Goal: Task Accomplishment & Management: Manage account settings

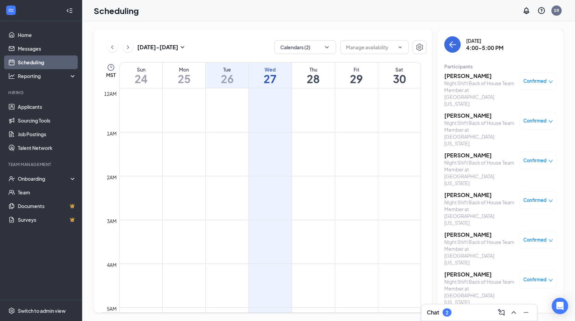
scroll to position [827, 0]
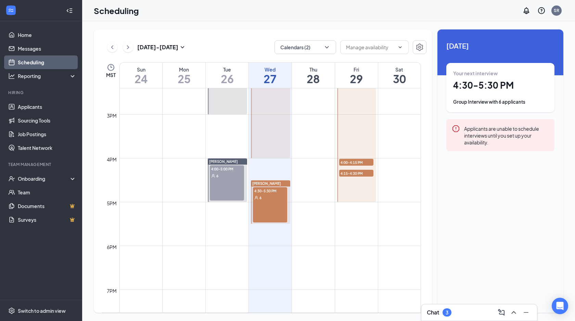
scroll to position [637, 0]
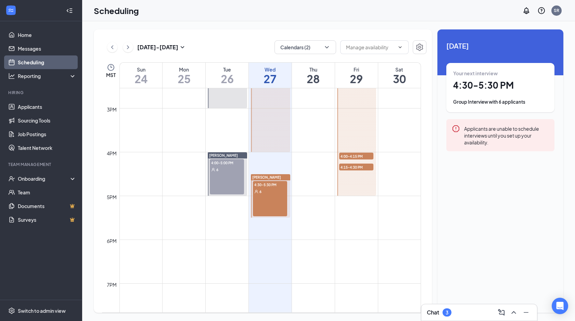
click at [231, 173] on div "4:00-5:00 PM 6" at bounding box center [227, 176] width 34 height 35
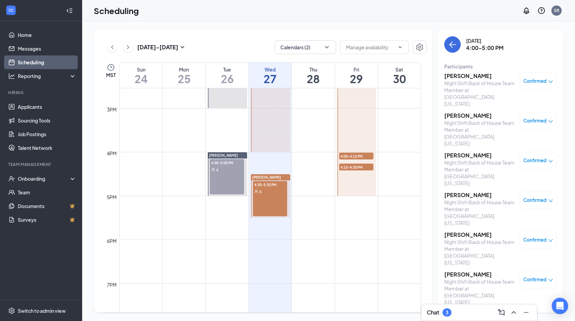
click at [540, 85] on div "Confirmed" at bounding box center [537, 81] width 37 height 18
click at [451, 310] on div "3" at bounding box center [446, 312] width 9 height 8
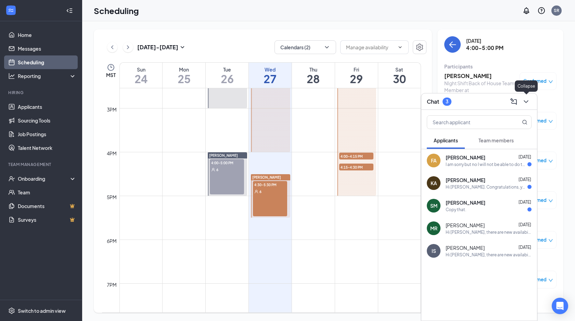
click at [525, 102] on icon "ChevronDown" at bounding box center [525, 101] width 4 height 3
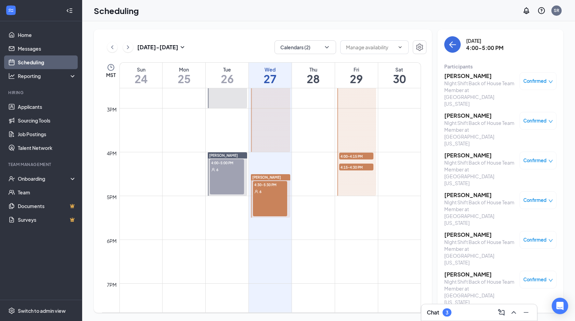
click at [535, 76] on div "Confirmed" at bounding box center [537, 81] width 37 height 18
click at [474, 257] on div "Tuesday, Aug 26 4:00-5:00 PM Participants Danzel Phillips NIght Shift Back of H…" at bounding box center [500, 170] width 126 height 283
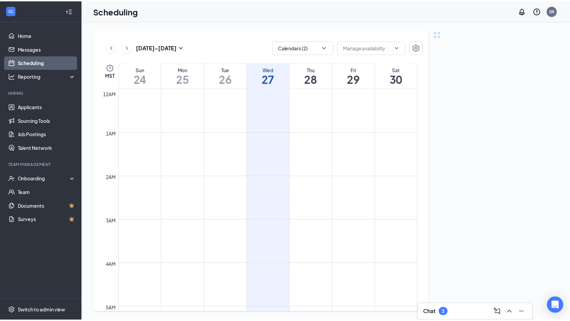
scroll to position [336, 0]
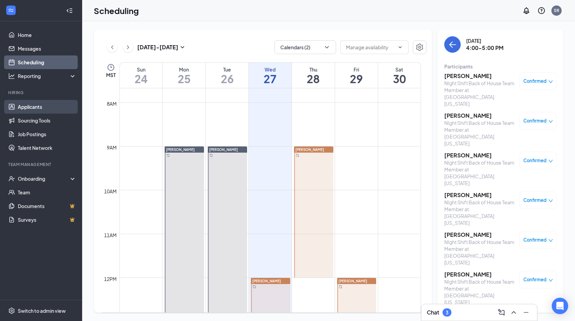
click at [30, 106] on link "Applicants" at bounding box center [47, 107] width 58 height 14
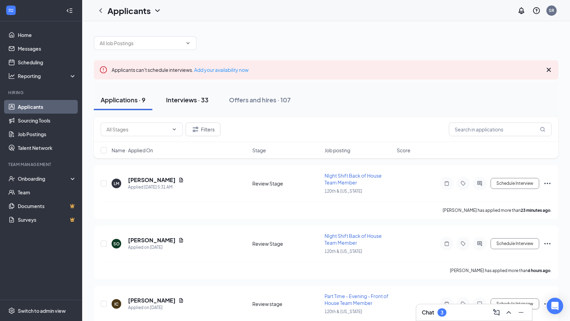
click at [187, 100] on div "Interviews · 33" at bounding box center [187, 99] width 42 height 9
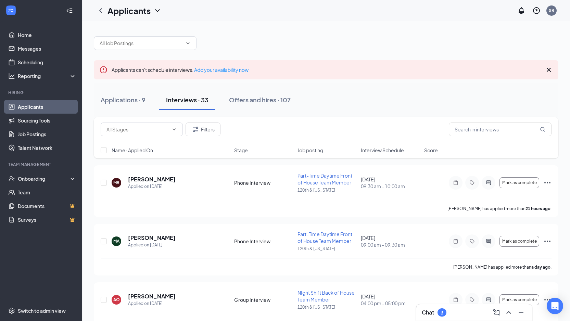
click at [380, 149] on span "Interview Schedule" at bounding box center [382, 150] width 43 height 7
click at [526, 243] on span "Mark as complete" at bounding box center [519, 241] width 35 height 5
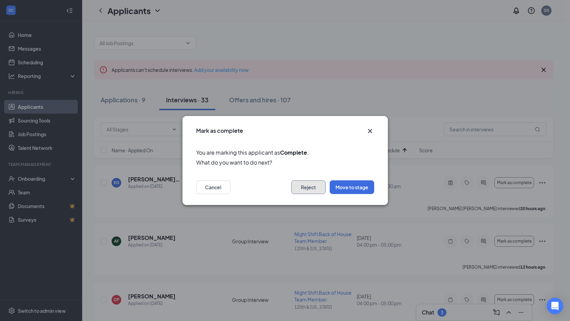
click at [315, 186] on button "Reject" at bounding box center [308, 187] width 34 height 14
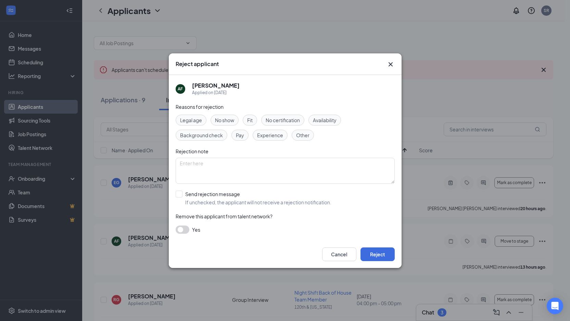
click at [252, 122] on span "Fit" at bounding box center [249, 120] width 5 height 8
click at [235, 167] on textarea at bounding box center [284, 171] width 219 height 26
type textarea "Not a good fit. Just looking for a job somewhere"
click at [180, 195] on input "Send rejection message If unchecked, the applicant will not receive a rejection…" at bounding box center [253, 198] width 156 height 15
checkbox input "true"
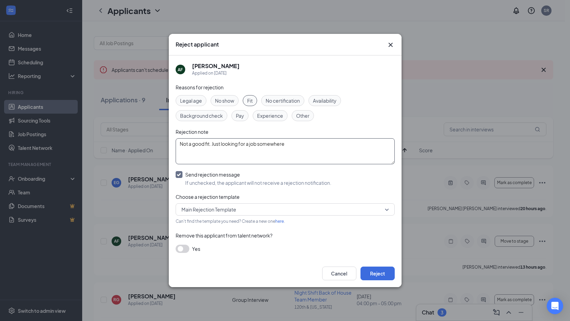
click at [294, 147] on textarea "Not a good fit. Just looking for a job somewhere" at bounding box center [284, 151] width 219 height 26
type textarea "Not a good fit. Just looking for a job somewhere, not with us."
click at [371, 272] on button "Reject" at bounding box center [377, 273] width 34 height 14
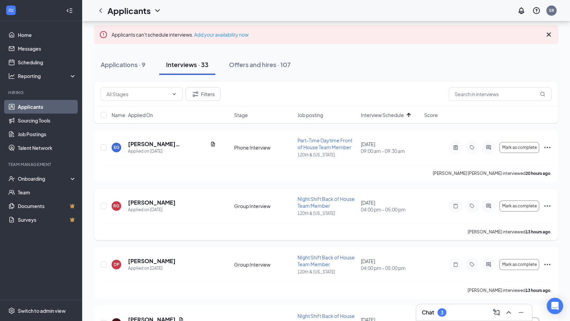
scroll to position [39, 0]
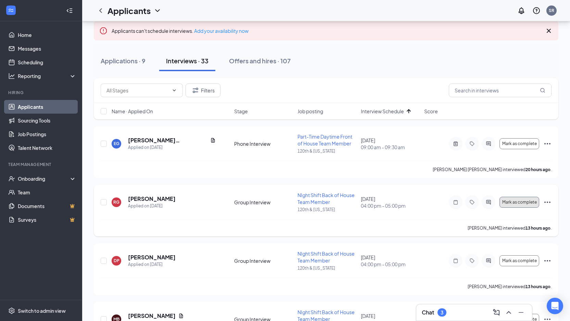
click at [522, 203] on span "Mark as complete" at bounding box center [519, 202] width 35 height 5
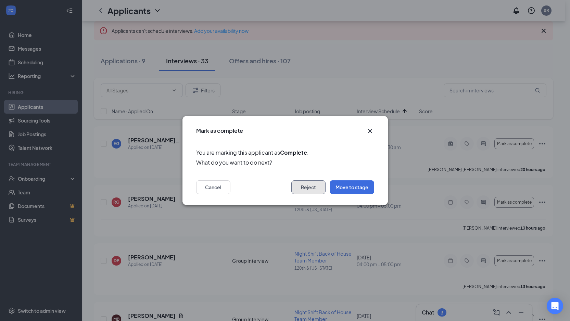
click at [306, 192] on button "Reject" at bounding box center [308, 187] width 34 height 14
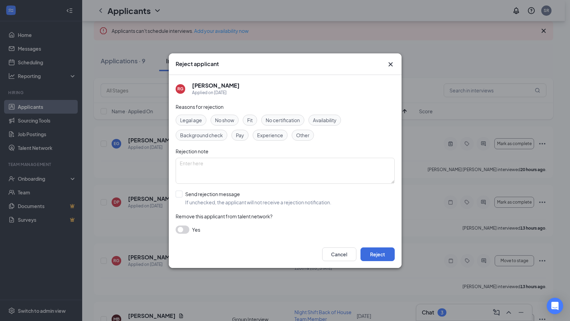
click at [252, 119] on span "Fit" at bounding box center [249, 120] width 5 height 8
click at [304, 133] on span "Other" at bounding box center [302, 135] width 13 height 8
click at [273, 168] on textarea at bounding box center [284, 171] width 219 height 26
type textarea "Hand Tattoos, Nails, bad attitude"
click at [179, 195] on input "Send rejection message If unchecked, the applicant will not receive a rejection…" at bounding box center [253, 198] width 156 height 15
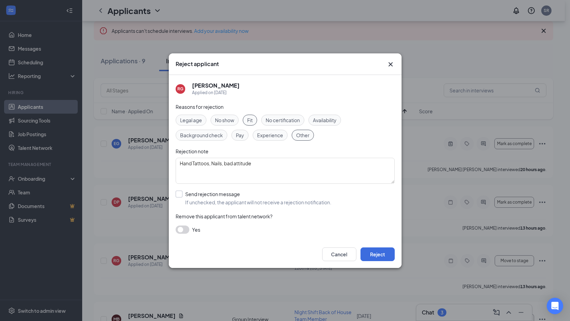
checkbox input "true"
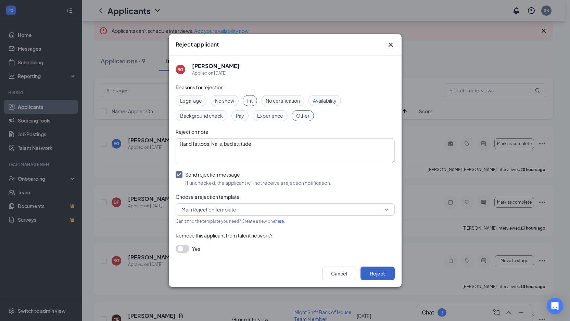
click at [373, 274] on button "Reject" at bounding box center [377, 273] width 34 height 14
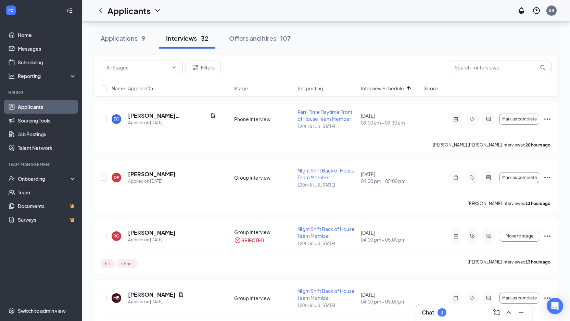
scroll to position [64, 0]
drag, startPoint x: 512, startPoint y: 180, endPoint x: 520, endPoint y: 191, distance: 13.9
click at [520, 191] on div "DP [PERSON_NAME] Applied on [DATE] Group Interview NIght Shift Back of House Te…" at bounding box center [326, 180] width 450 height 28
click at [544, 177] on icon "Ellipses" at bounding box center [547, 177] width 8 height 8
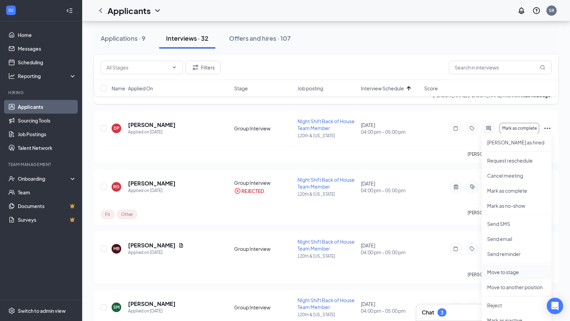
scroll to position [114, 0]
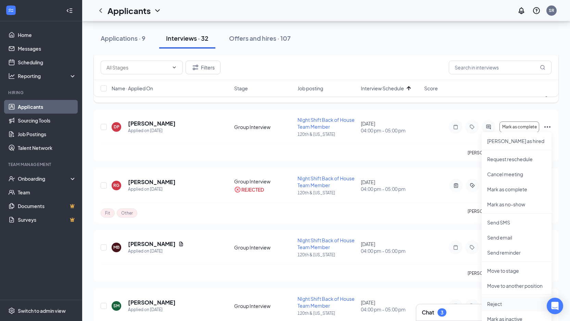
click at [495, 304] on p "Reject" at bounding box center [516, 303] width 59 height 7
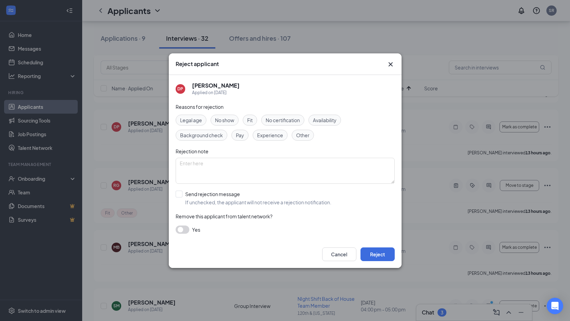
click at [227, 115] on div "No show" at bounding box center [224, 120] width 28 height 11
click at [179, 195] on input "Send rejection message If unchecked, the applicant will not receive a rejection…" at bounding box center [253, 198] width 156 height 15
checkbox input "true"
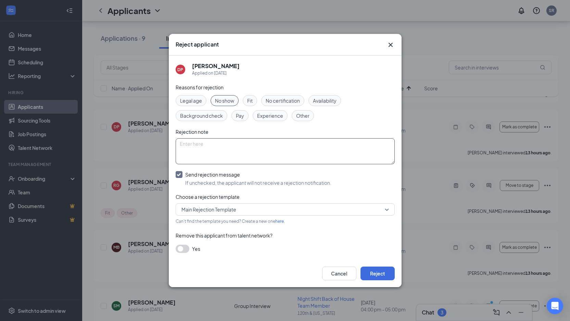
click at [226, 148] on textarea at bounding box center [284, 151] width 219 height 26
type textarea "NCNS"
click at [375, 272] on button "Reject" at bounding box center [377, 273] width 34 height 14
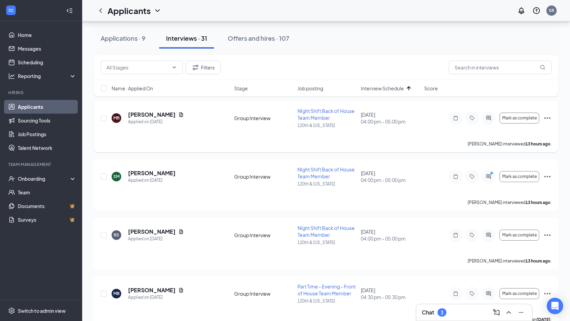
scroll to position [188, 0]
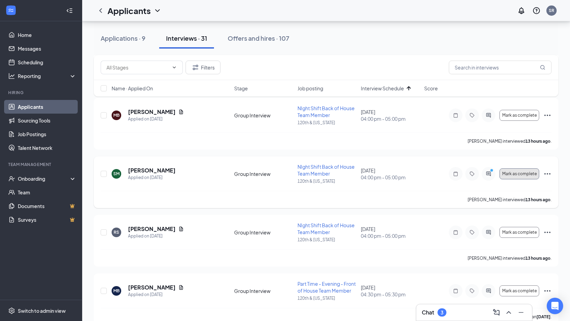
click at [523, 173] on span "Mark as complete" at bounding box center [519, 173] width 35 height 5
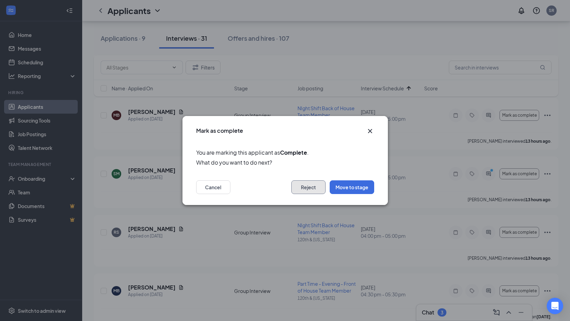
click at [317, 184] on button "Reject" at bounding box center [308, 187] width 34 height 14
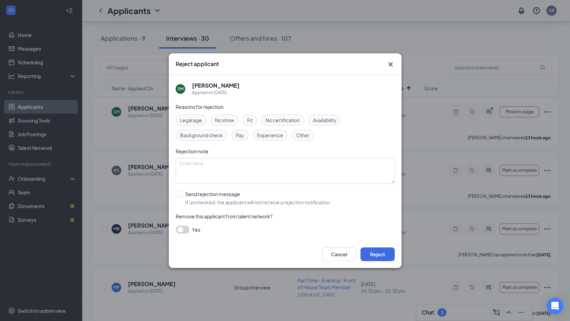
click at [251, 122] on span "Fit" at bounding box center [249, 120] width 5 height 8
click at [224, 162] on textarea at bounding box center [284, 171] width 219 height 26
type textarea "Not a good fit for kitchen, not a good enough fit for FOH"
click at [178, 193] on input "Send rejection message If unchecked, the applicant will not receive a rejection…" at bounding box center [253, 198] width 156 height 15
checkbox input "true"
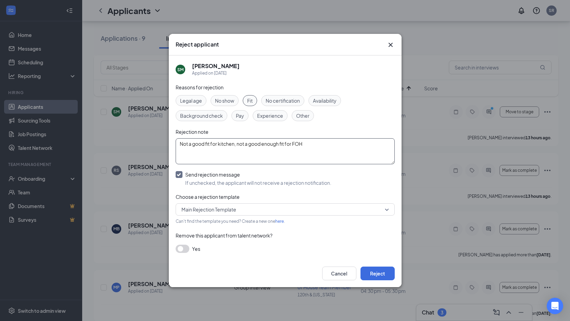
click at [322, 145] on textarea "Not a good fit for kitchen, not a good enough fit for FOH" at bounding box center [284, 151] width 219 height 26
type textarea "Not a good fit for kitchen, not a good enough fit for FOH. Answers were Meh"
click at [377, 271] on button "Reject" at bounding box center [377, 273] width 34 height 14
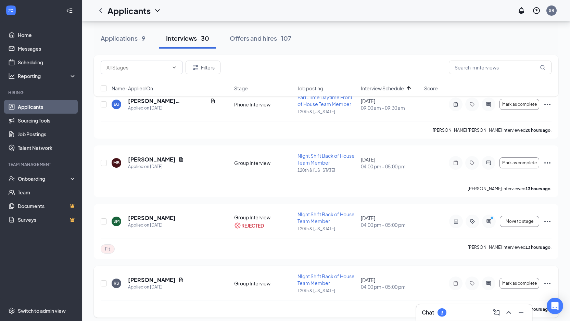
scroll to position [79, 0]
click at [548, 162] on icon "Ellipses" at bounding box center [547, 162] width 8 height 8
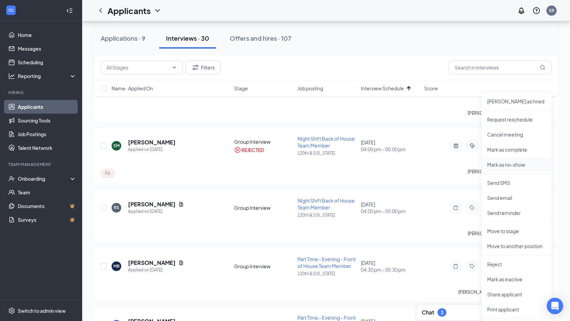
scroll to position [155, 0]
click at [500, 266] on p "Reject" at bounding box center [516, 263] width 59 height 7
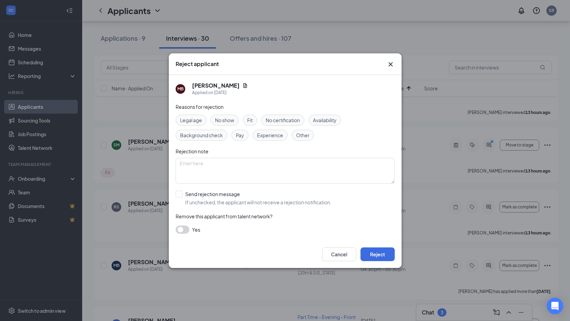
click at [225, 119] on span "No show" at bounding box center [224, 120] width 19 height 8
click at [211, 173] on textarea at bounding box center [284, 171] width 219 height 26
type textarea "NCNS"
click at [179, 195] on input "Send rejection message If unchecked, the applicant will not receive a rejection…" at bounding box center [253, 198] width 156 height 15
checkbox input "true"
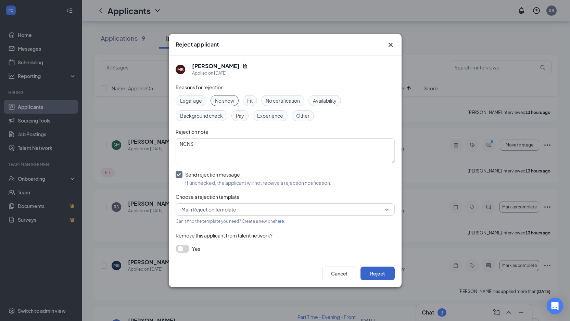
click at [373, 272] on button "Reject" at bounding box center [377, 273] width 34 height 14
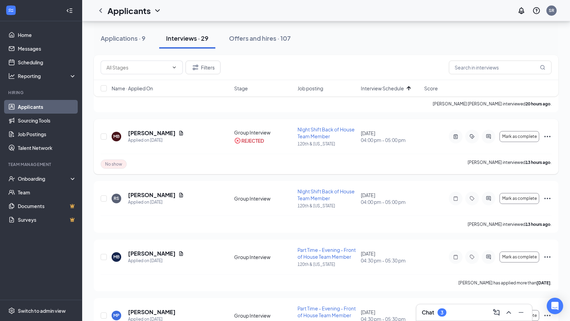
scroll to position [106, 0]
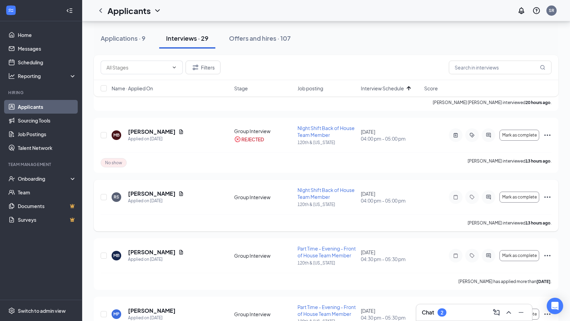
click at [547, 196] on icon "Ellipses" at bounding box center [547, 196] width 6 height 1
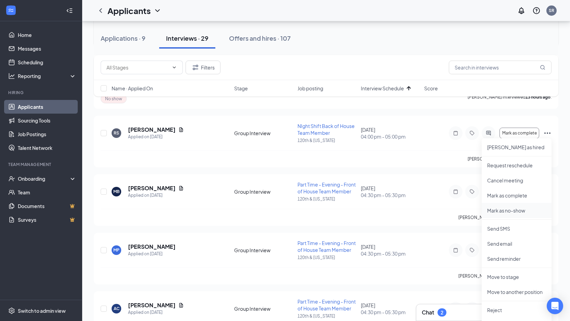
scroll to position [170, 0]
click at [495, 311] on p "Reject" at bounding box center [516, 309] width 59 height 7
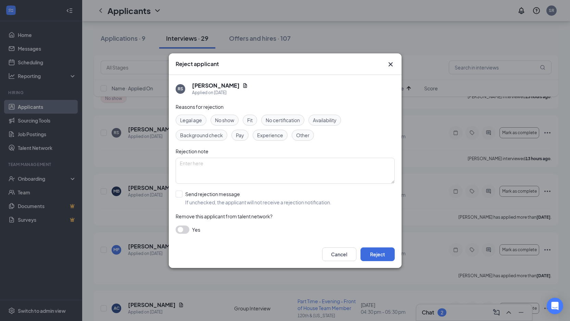
click at [228, 120] on span "No show" at bounding box center [224, 120] width 19 height 8
click at [228, 165] on textarea at bounding box center [284, 171] width 219 height 26
type textarea "NCNS"
click at [179, 193] on input "Send rejection message If unchecked, the applicant will not receive a rejection…" at bounding box center [253, 198] width 156 height 15
checkbox input "true"
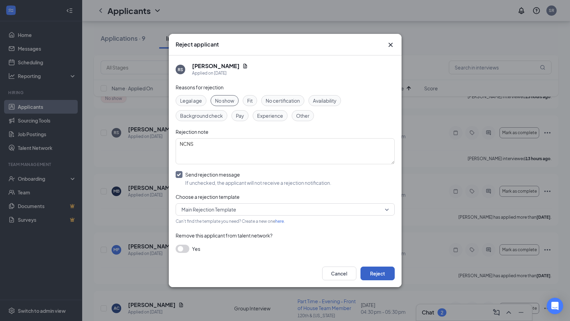
click at [374, 276] on button "Reject" at bounding box center [377, 273] width 34 height 14
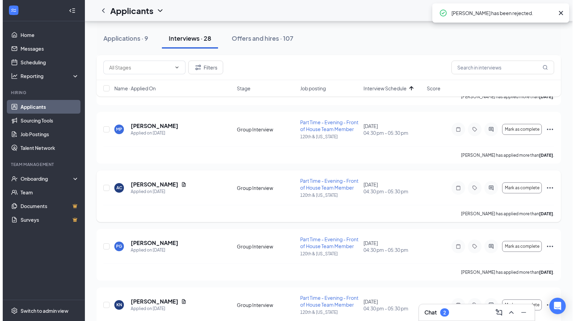
scroll to position [0, 0]
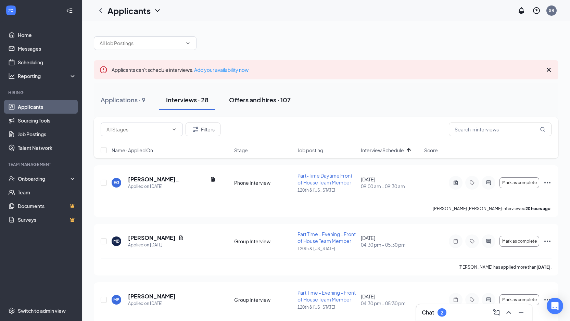
click at [242, 102] on div "Offers and hires · 107" at bounding box center [260, 99] width 62 height 9
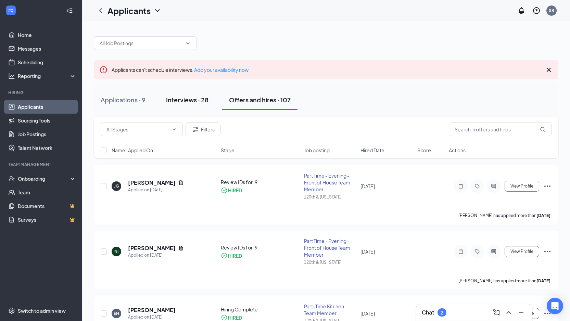
click at [189, 104] on button "Interviews · 28" at bounding box center [187, 100] width 56 height 21
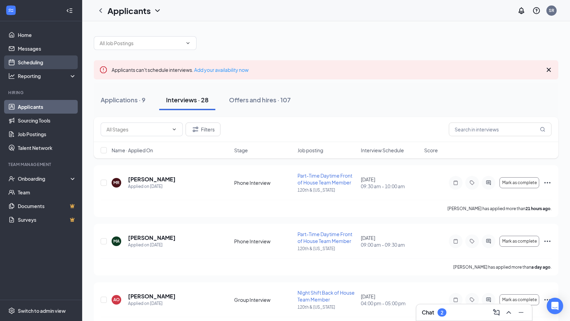
click at [26, 56] on link "Scheduling" at bounding box center [47, 62] width 58 height 14
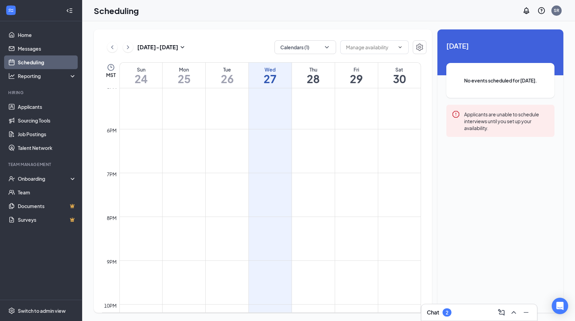
scroll to position [827, 0]
click at [324, 49] on icon "ChevronDown" at bounding box center [326, 47] width 7 height 7
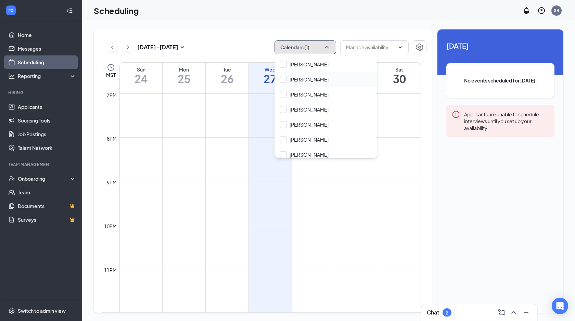
scroll to position [58, 0]
click at [280, 81] on input "[PERSON_NAME]" at bounding box center [304, 79] width 49 height 7
checkbox input "true"
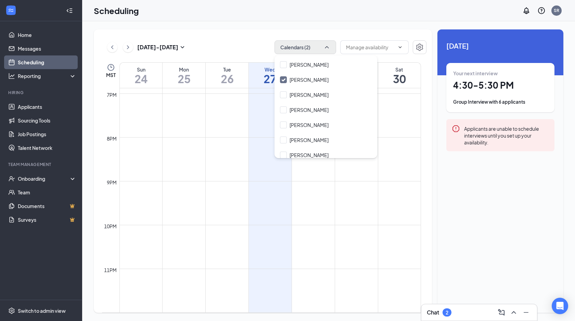
click at [234, 38] on div "[DATE] - [DATE] Calendars (2) MST Sun 24 Mon 25 Tue 26 Wed 27 Thu 28 Fri 29 Sat…" at bounding box center [263, 170] width 338 height 283
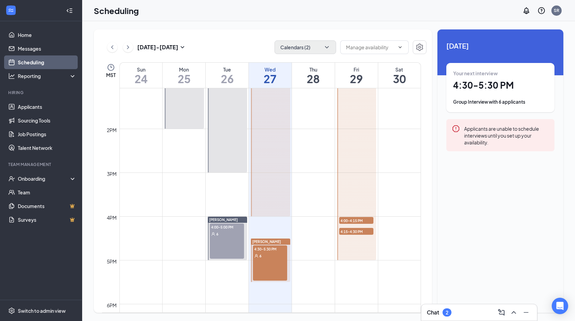
scroll to position [574, 0]
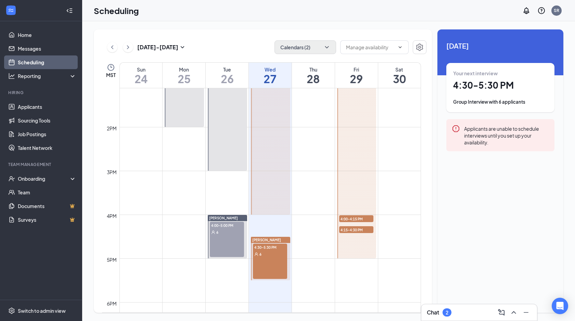
click at [224, 235] on div "4:00-5:00 PM 6" at bounding box center [227, 239] width 34 height 35
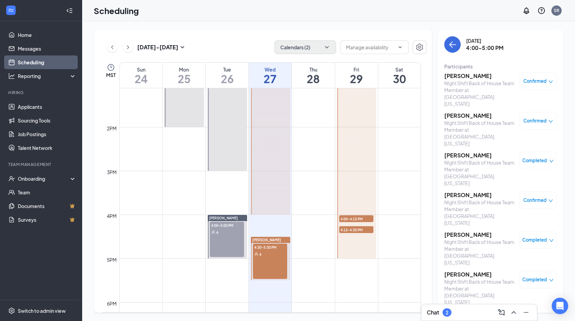
click at [546, 82] on div "Confirmed" at bounding box center [538, 81] width 30 height 7
click at [254, 254] on div "6" at bounding box center [270, 253] width 34 height 7
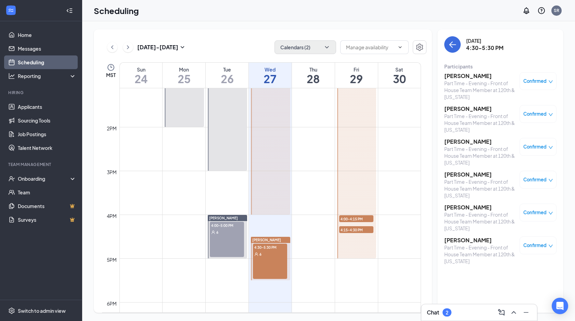
click at [263, 255] on div "6" at bounding box center [270, 253] width 34 height 7
click at [225, 234] on div "6" at bounding box center [227, 231] width 34 height 7
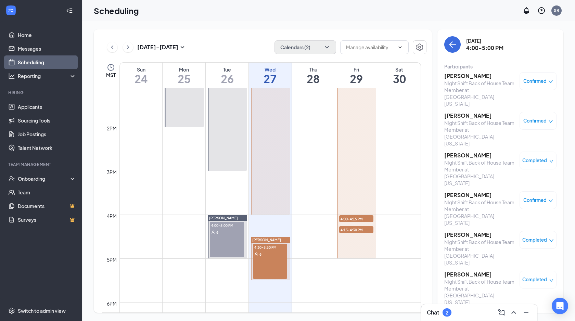
click at [264, 254] on div "6" at bounding box center [270, 253] width 34 height 7
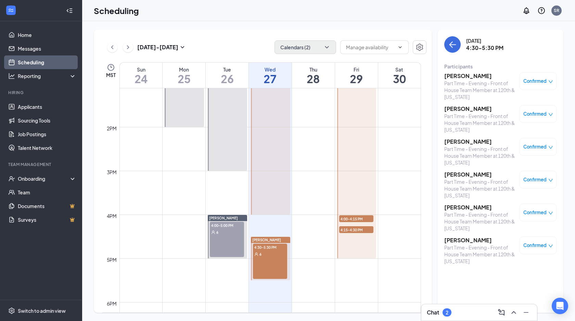
click at [215, 230] on div "6" at bounding box center [227, 231] width 34 height 7
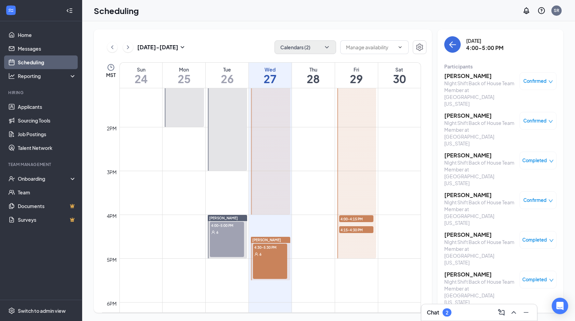
click at [273, 256] on div "6" at bounding box center [270, 253] width 34 height 7
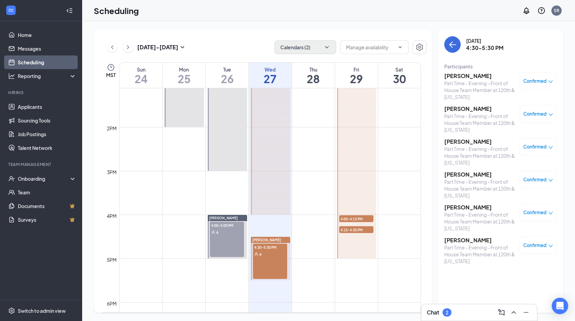
click at [460, 305] on div "Chat 2" at bounding box center [479, 312] width 116 height 16
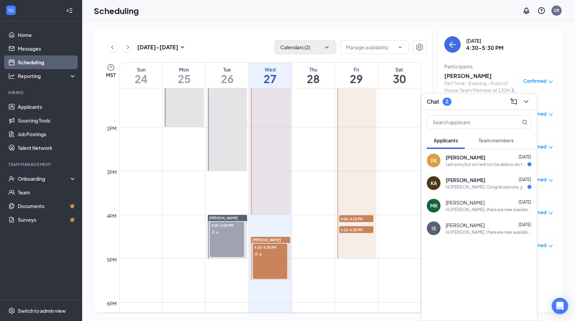
click at [470, 166] on div "I am sorry but no I will not be able to do to some other commitments that I can…" at bounding box center [486, 164] width 82 height 6
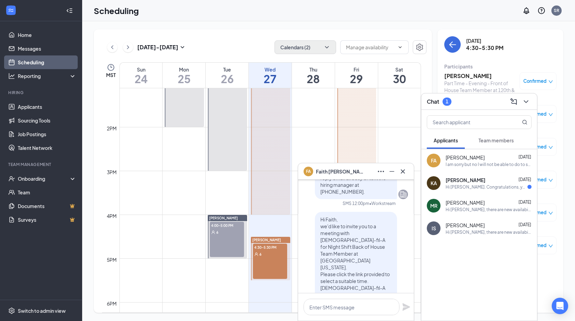
scroll to position [-175, 0]
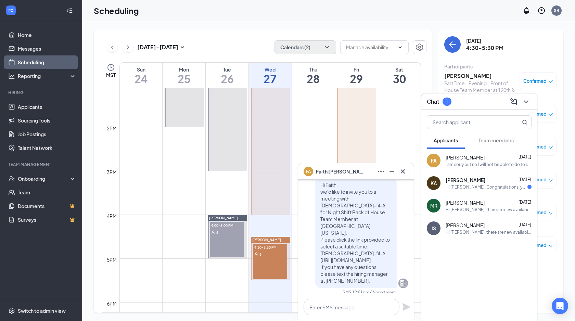
click at [471, 184] on div "Hi [PERSON_NAME]. Congratulations, your Phone Interview with [DEMOGRAPHIC_DATA]…" at bounding box center [486, 187] width 82 height 6
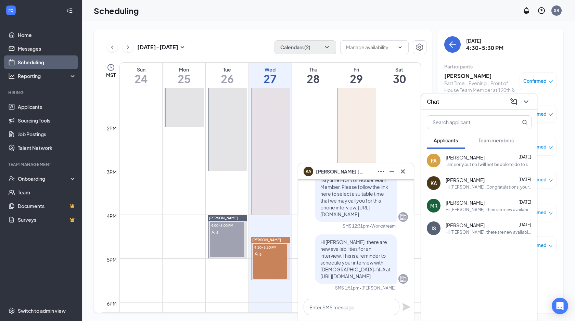
scroll to position [-344, 0]
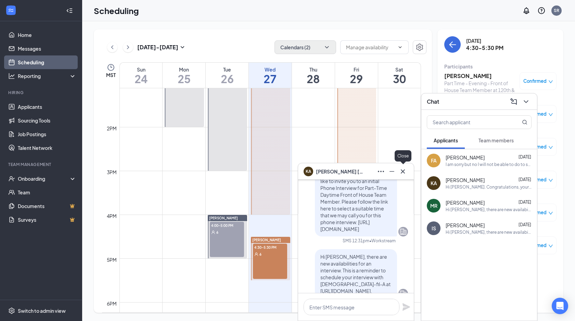
click at [403, 170] on icon "Cross" at bounding box center [403, 171] width 4 height 4
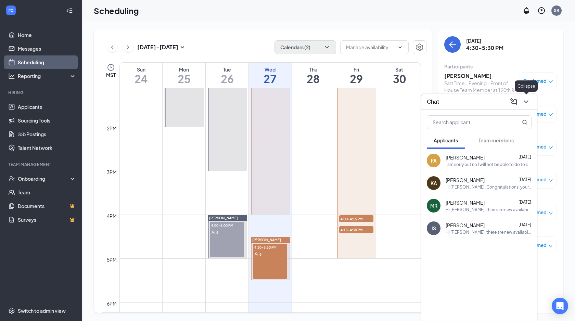
click at [528, 101] on icon "ChevronDown" at bounding box center [526, 101] width 8 height 8
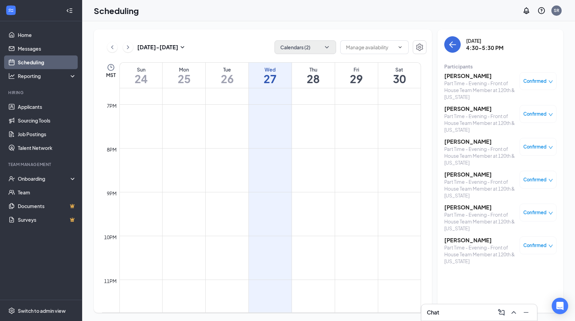
scroll to position [827, 0]
click at [464, 76] on h3 "[PERSON_NAME]" at bounding box center [480, 76] width 72 height 8
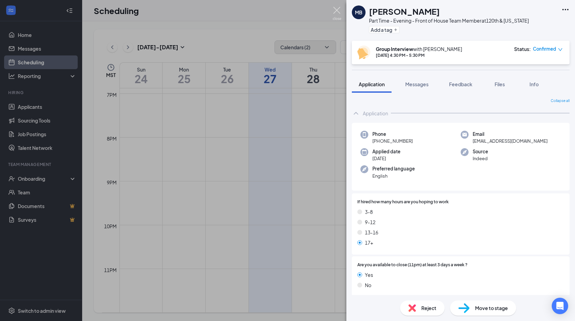
click at [337, 10] on img at bounding box center [336, 13] width 9 height 13
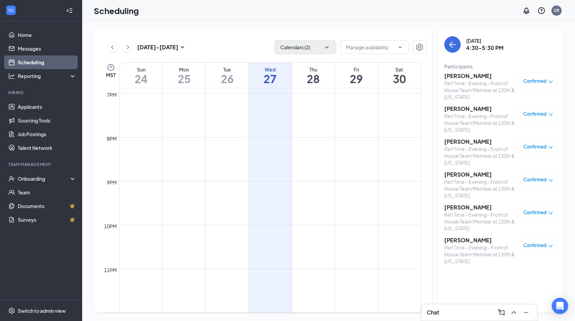
click at [466, 110] on h3 "[PERSON_NAME]" at bounding box center [480, 109] width 72 height 8
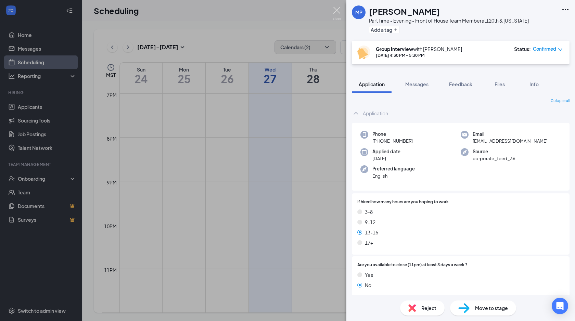
click at [338, 10] on img at bounding box center [336, 13] width 9 height 13
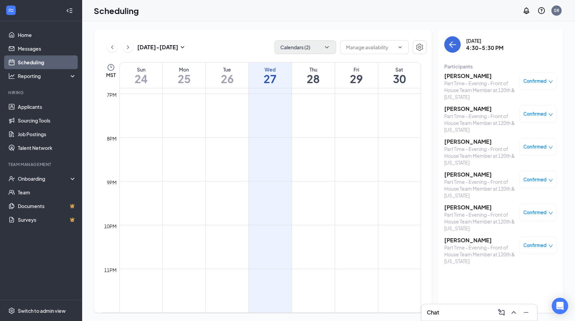
click at [462, 143] on h3 "[PERSON_NAME]" at bounding box center [480, 142] width 72 height 8
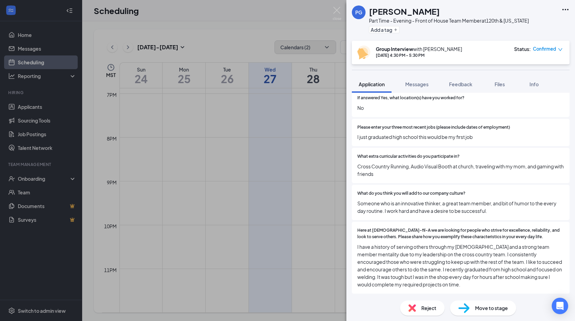
scroll to position [360, 0]
click at [337, 10] on img at bounding box center [336, 13] width 9 height 13
